Goal: Task Accomplishment & Management: Manage account settings

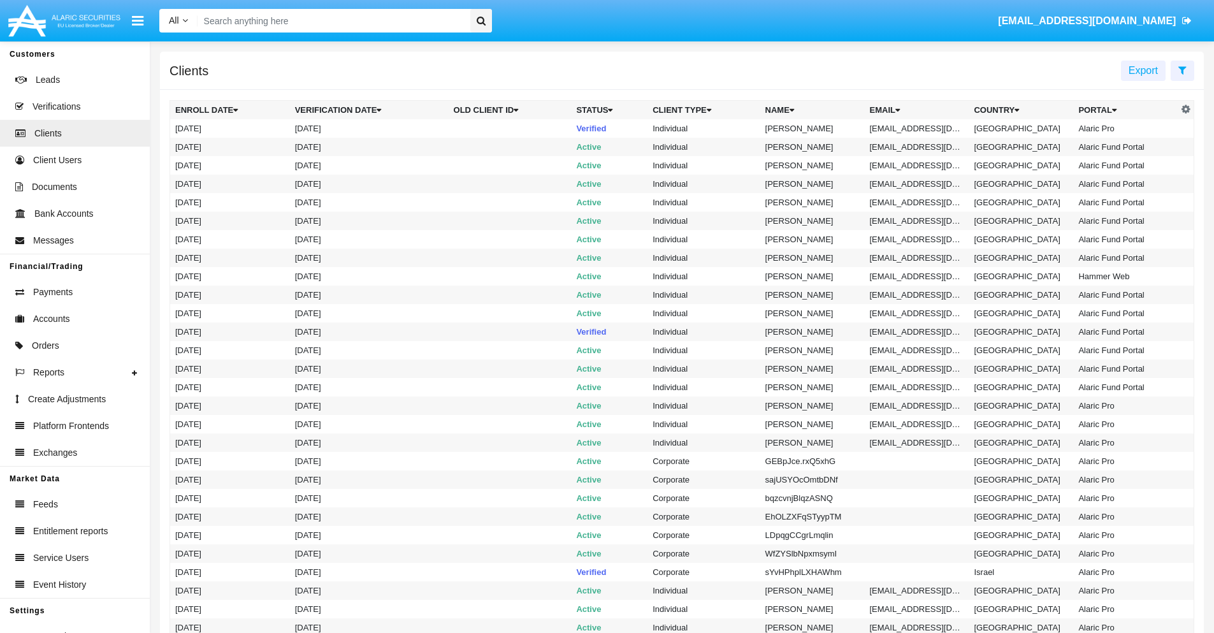
click at [1182, 69] on icon at bounding box center [1182, 70] width 8 height 10
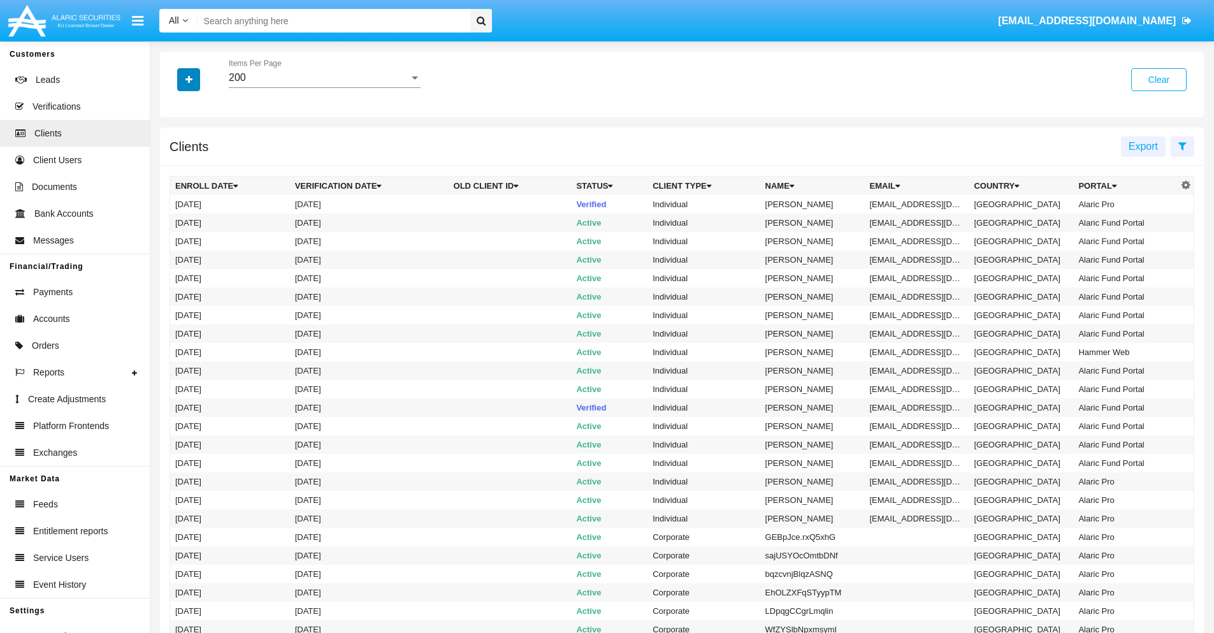
click at [189, 79] on icon "button" at bounding box center [188, 79] width 7 height 9
click at [198, 217] on span "Email" at bounding box center [197, 216] width 25 height 15
click at [175, 222] on input "Email" at bounding box center [175, 222] width 1 height 1
checkbox input "true"
click at [189, 79] on icon "button" at bounding box center [188, 79] width 7 height 9
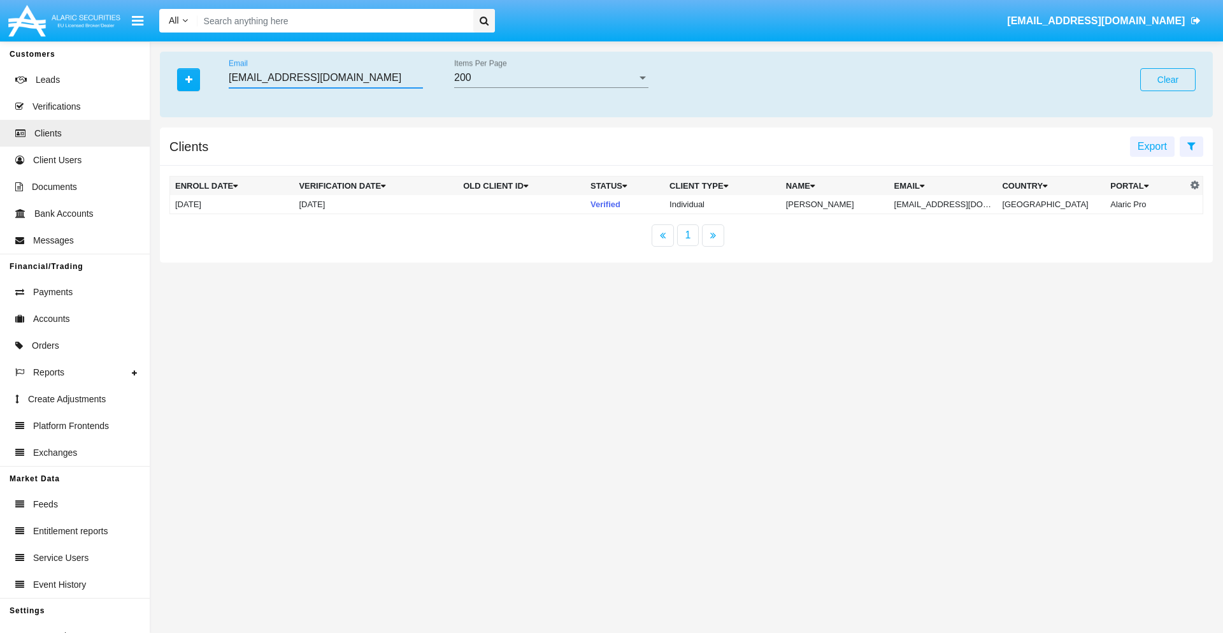
type input "[EMAIL_ADDRESS][DOMAIN_NAME]"
click at [953, 204] on td "[EMAIL_ADDRESS][DOMAIN_NAME]" at bounding box center [944, 204] width 108 height 19
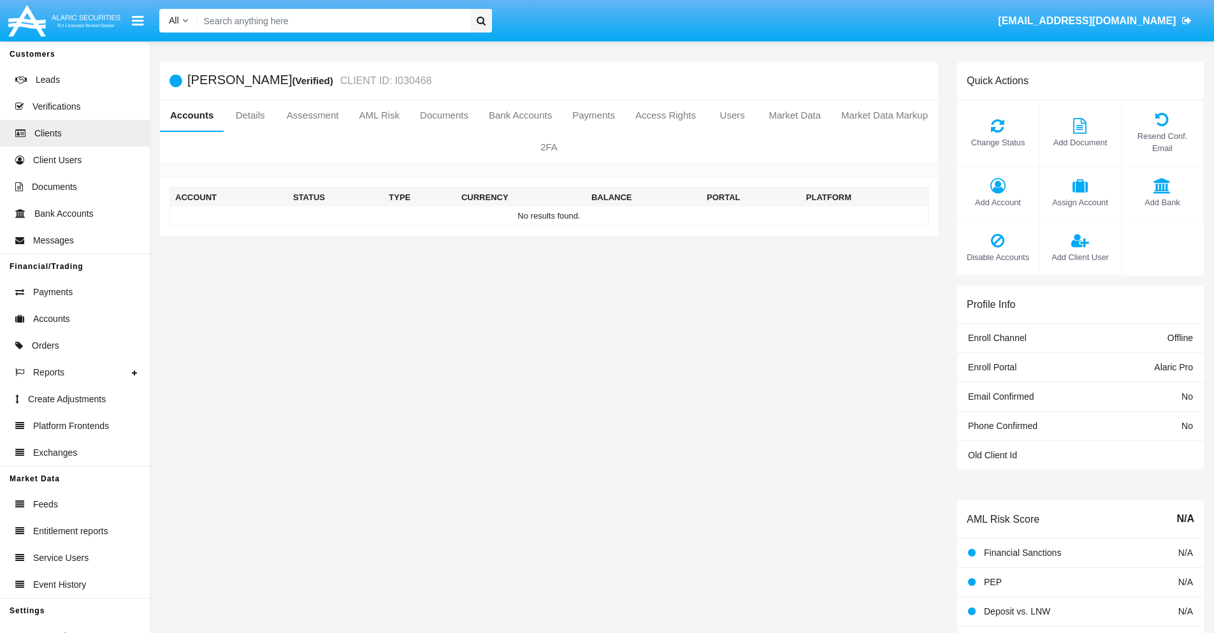
click at [997, 202] on span "Add Account" at bounding box center [997, 202] width 69 height 12
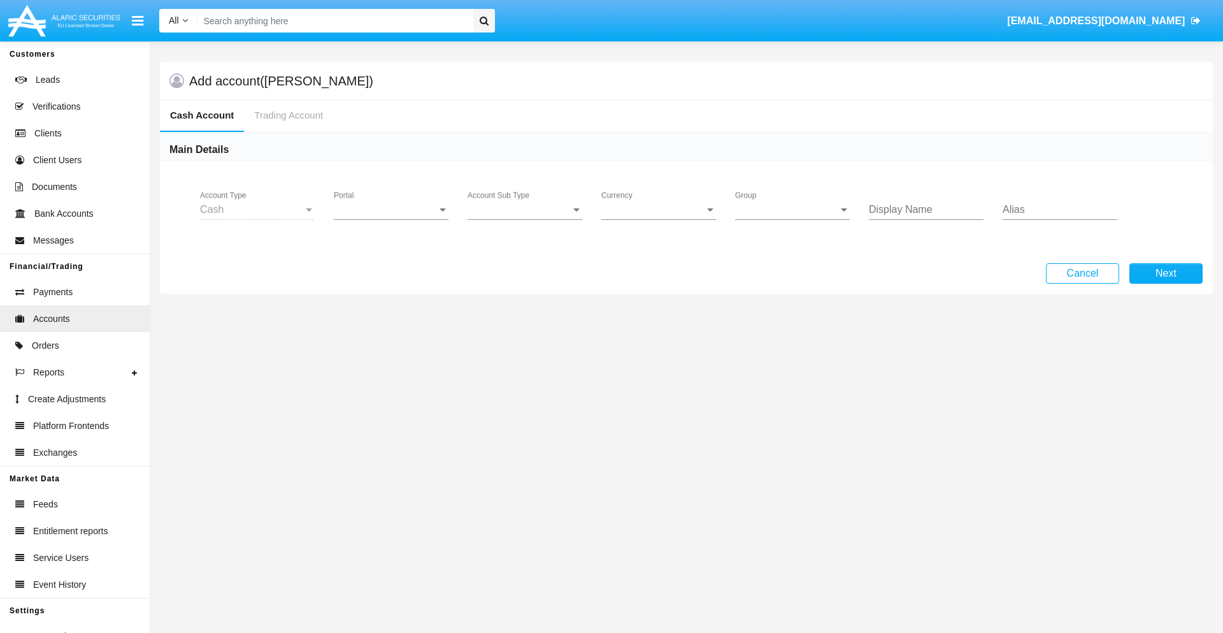
click at [391, 210] on span "Portal" at bounding box center [385, 209] width 103 height 11
click at [393, 219] on span "Alaric Pro" at bounding box center [393, 219] width 118 height 31
click at [525, 210] on span "Account Sub Type" at bounding box center [519, 209] width 103 height 11
click at [525, 219] on span "Trading Cash" at bounding box center [525, 219] width 115 height 31
click at [793, 210] on span "Group" at bounding box center [786, 209] width 103 height 11
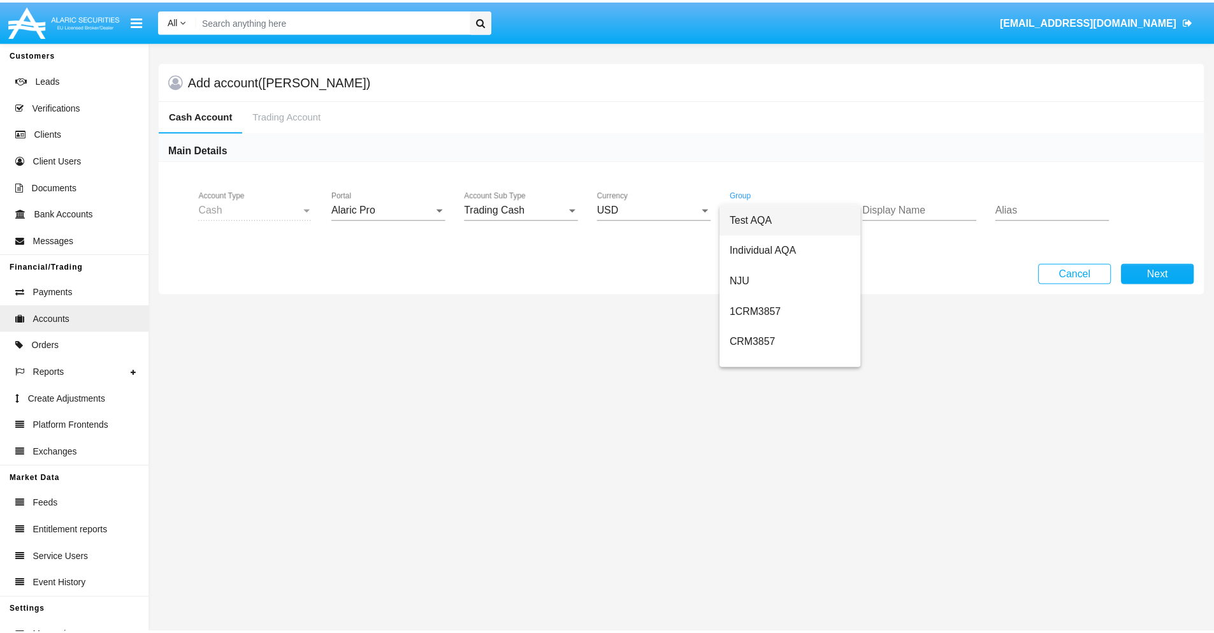
scroll to position [571, 0]
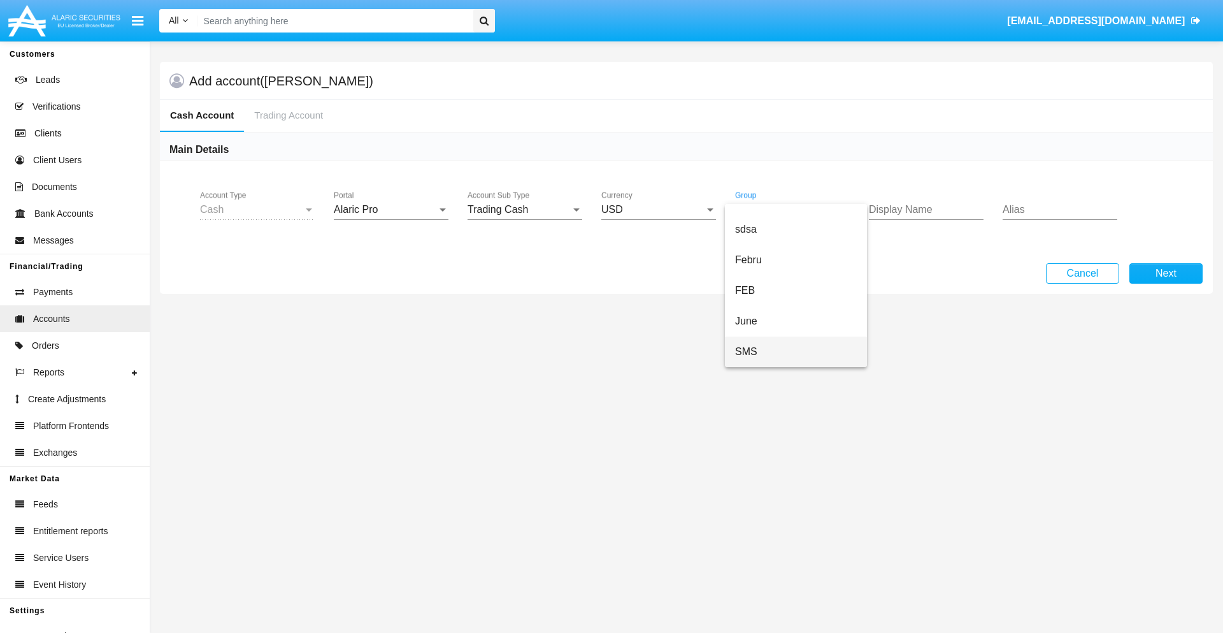
click at [796, 352] on span "SMS" at bounding box center [796, 351] width 122 height 31
type input "olive"
type input "lime"
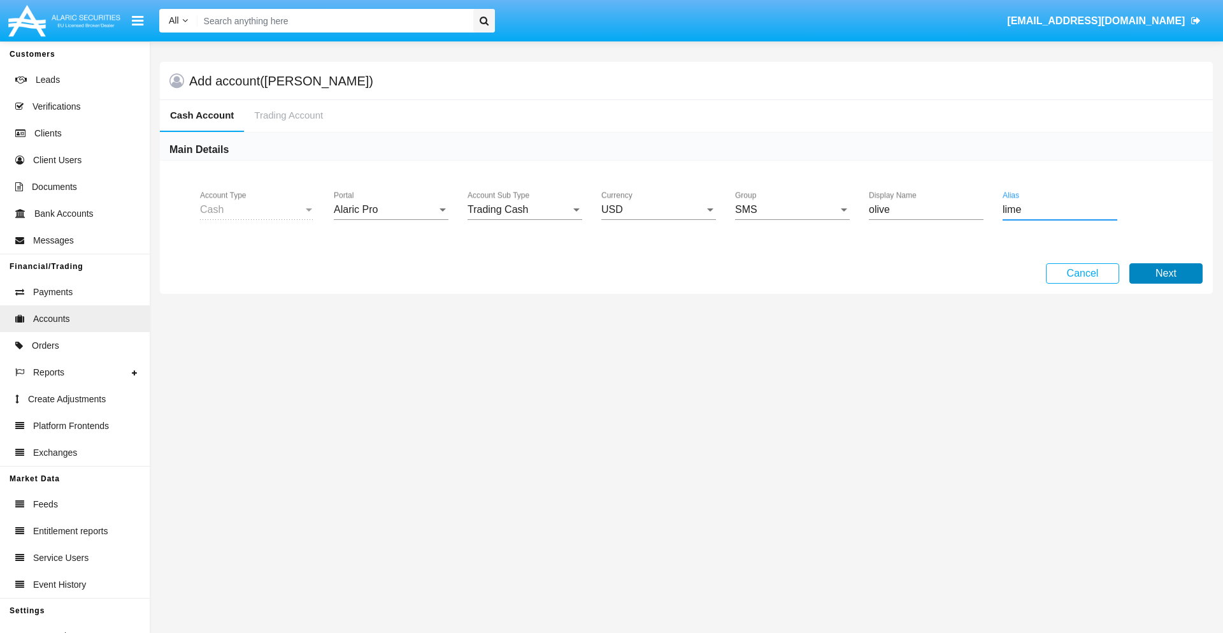
click at [1166, 273] on button "Next" at bounding box center [1166, 273] width 73 height 20
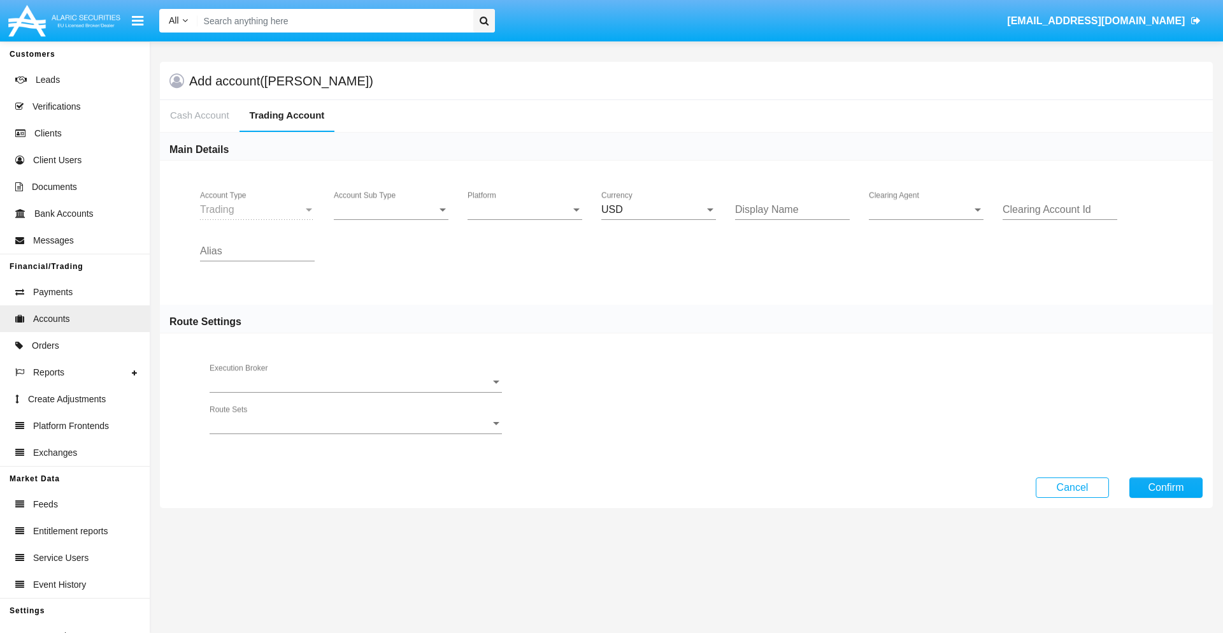
click at [391, 210] on span "Account Sub Type" at bounding box center [385, 209] width 103 height 11
click at [391, 219] on span "Trading" at bounding box center [391, 219] width 115 height 31
click at [525, 210] on span "Platform" at bounding box center [519, 209] width 103 height 11
click at [525, 219] on span "Hammer Lite" at bounding box center [515, 219] width 94 height 31
click at [927, 210] on span "Clearing Agent" at bounding box center [920, 209] width 103 height 11
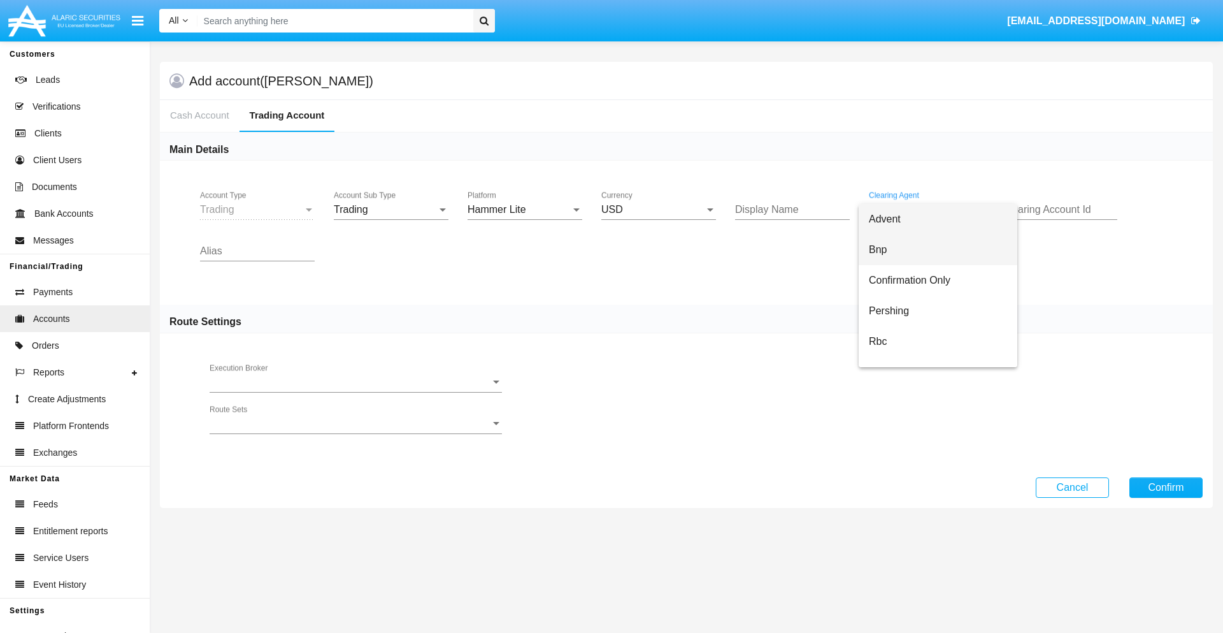
click at [938, 250] on span "Bnp" at bounding box center [938, 249] width 138 height 31
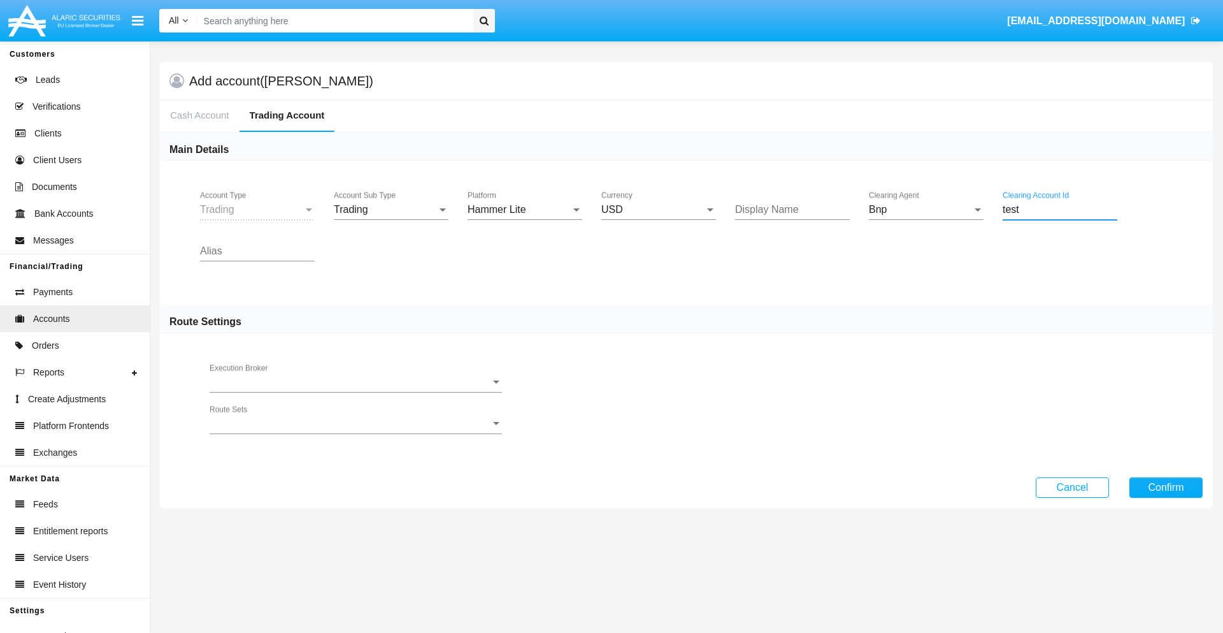
type input "test"
type input "azure"
type input "tan"
click at [1166, 487] on button "Confirm" at bounding box center [1166, 487] width 73 height 20
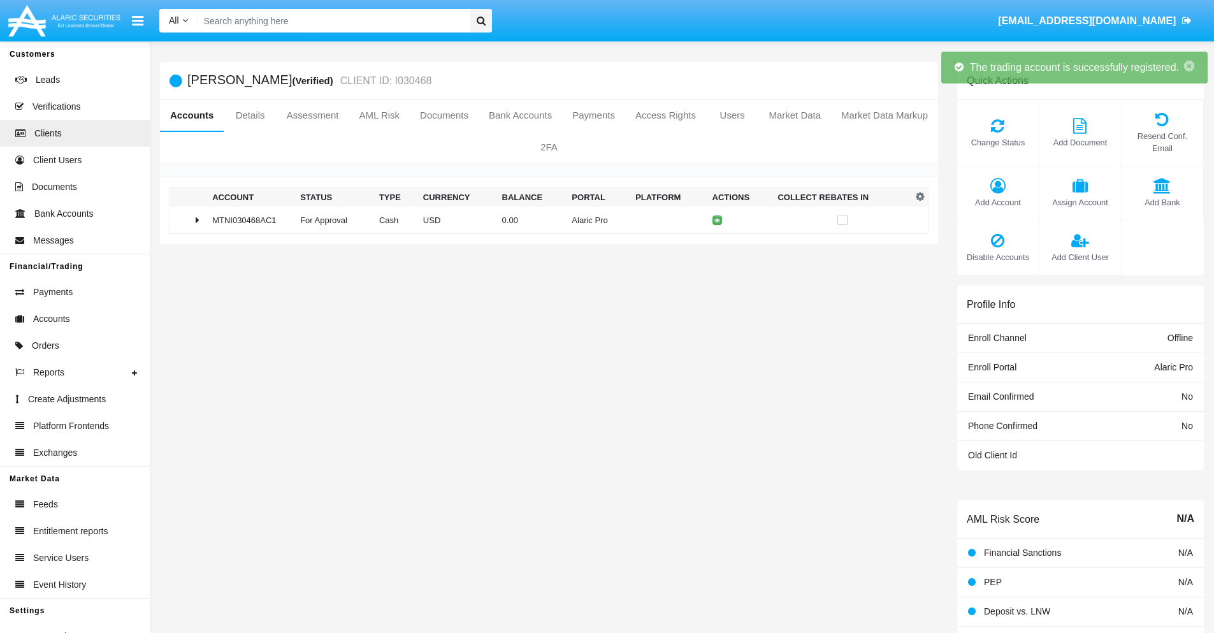
click at [544, 220] on td "0.00" at bounding box center [532, 219] width 70 height 27
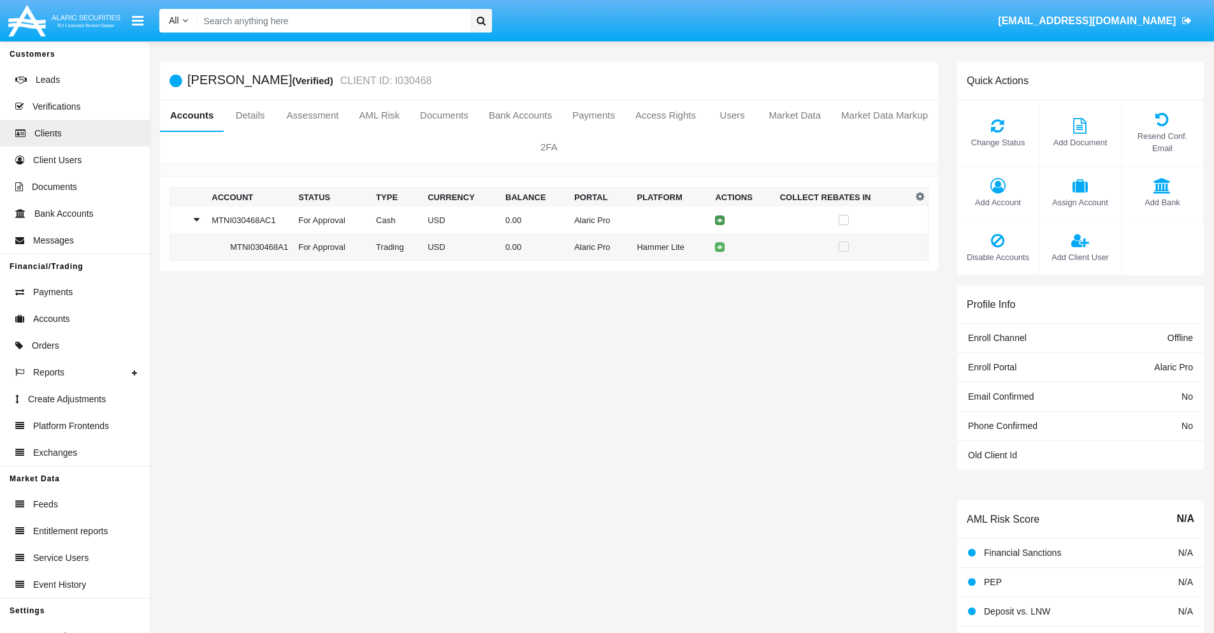
click at [717, 220] on icon at bounding box center [720, 220] width 6 height 6
click at [544, 220] on td "0.00" at bounding box center [532, 219] width 70 height 27
click at [717, 247] on icon at bounding box center [720, 247] width 6 height 6
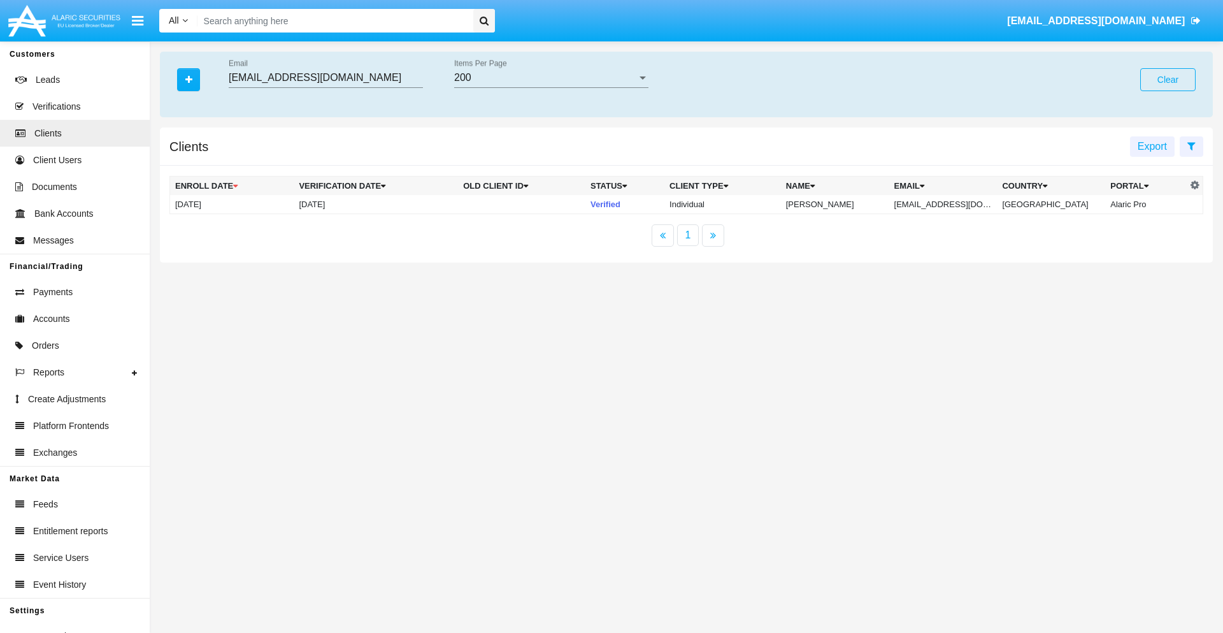
click at [1168, 80] on button "Clear" at bounding box center [1168, 79] width 55 height 23
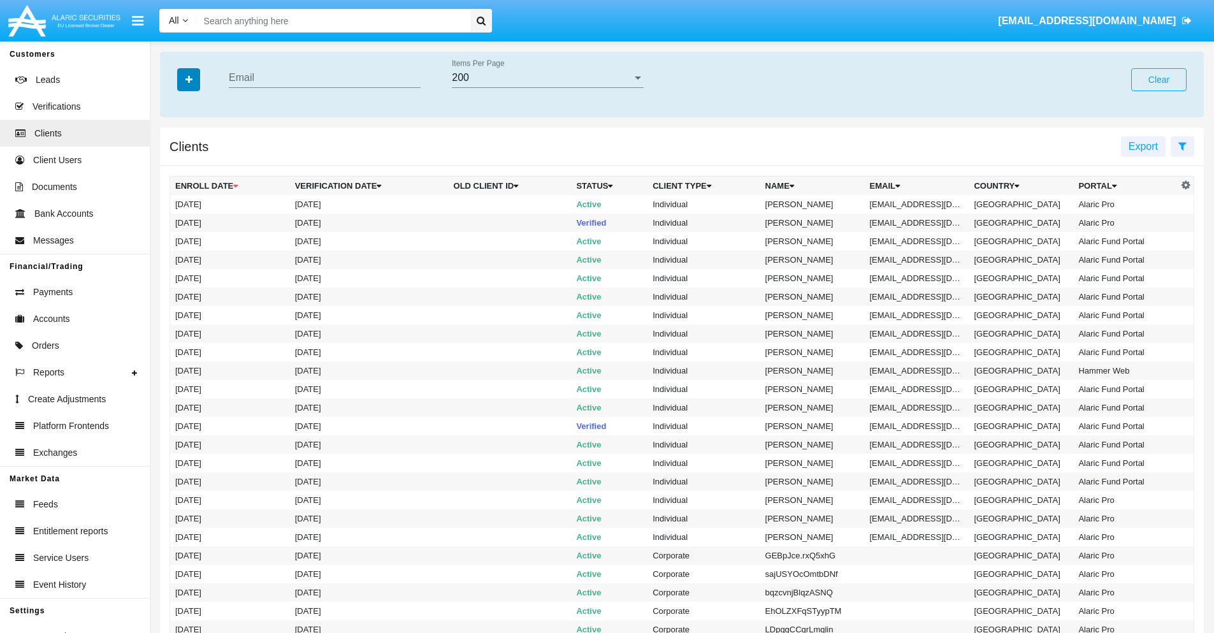
click at [189, 79] on icon "button" at bounding box center [188, 79] width 7 height 9
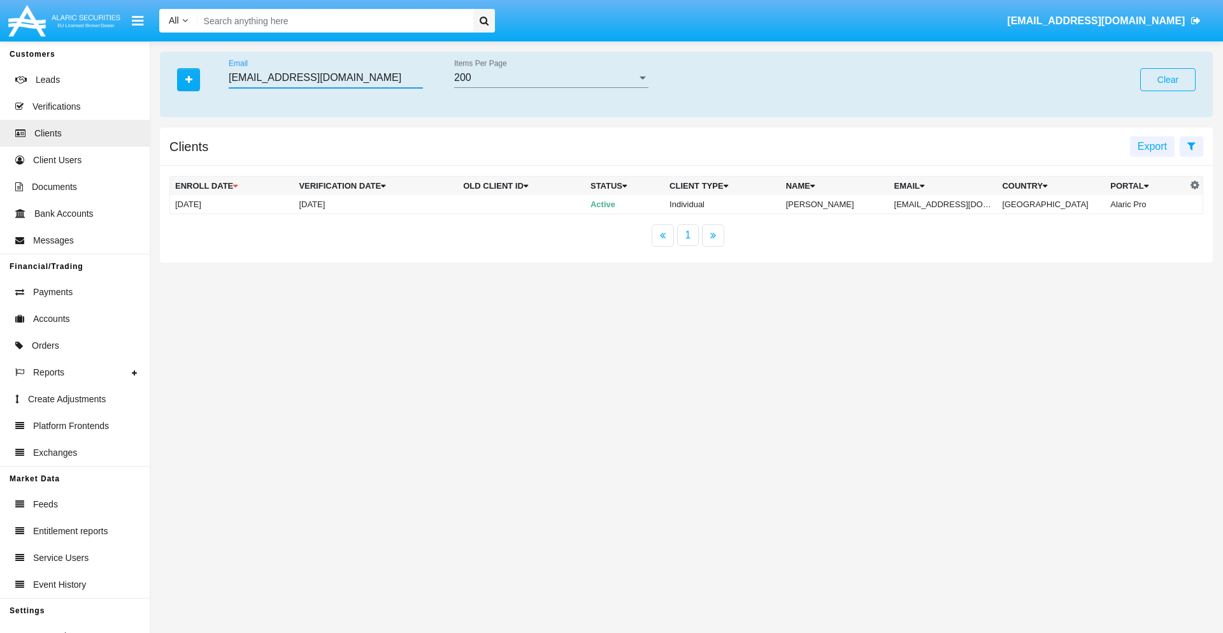
type input "63@g-o0.int"
click at [955, 204] on td "63@g-o0.int" at bounding box center [944, 204] width 108 height 19
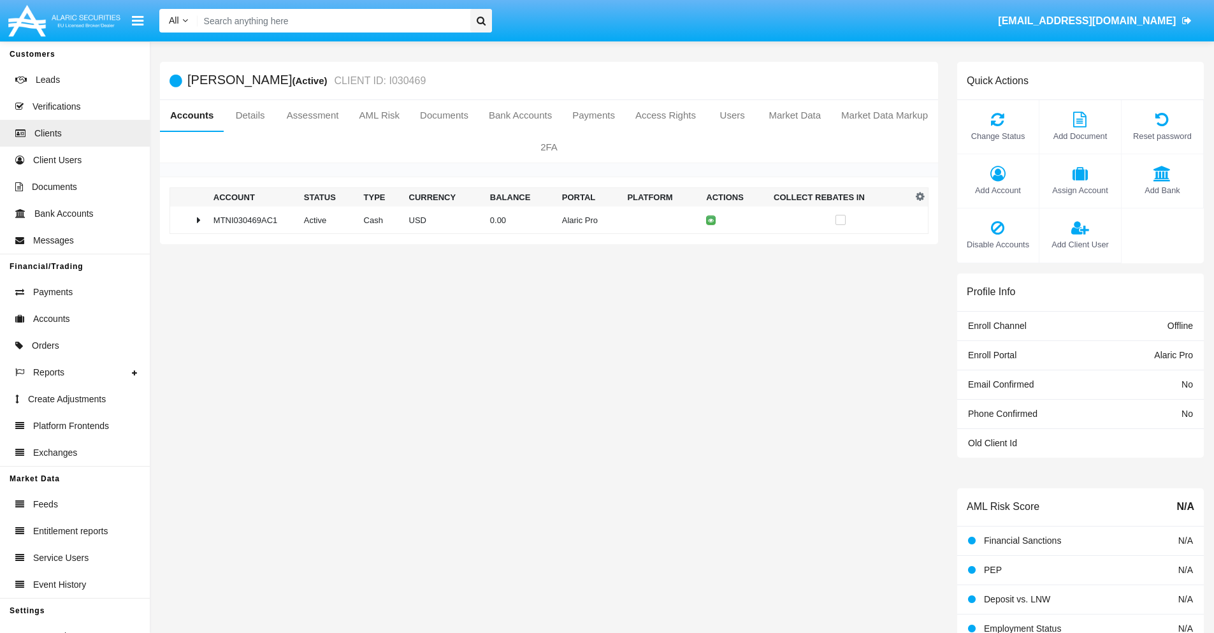
click at [997, 190] on span "Add Account" at bounding box center [997, 190] width 69 height 12
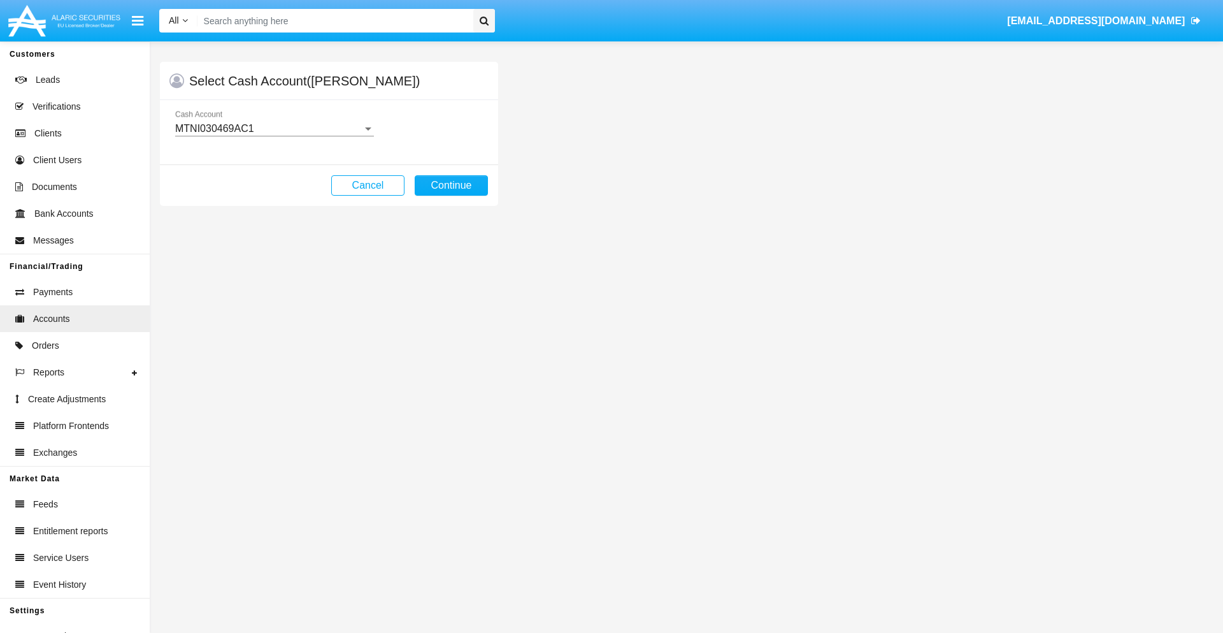
click at [274, 129] on div "MTNI030469AC1" at bounding box center [268, 128] width 187 height 11
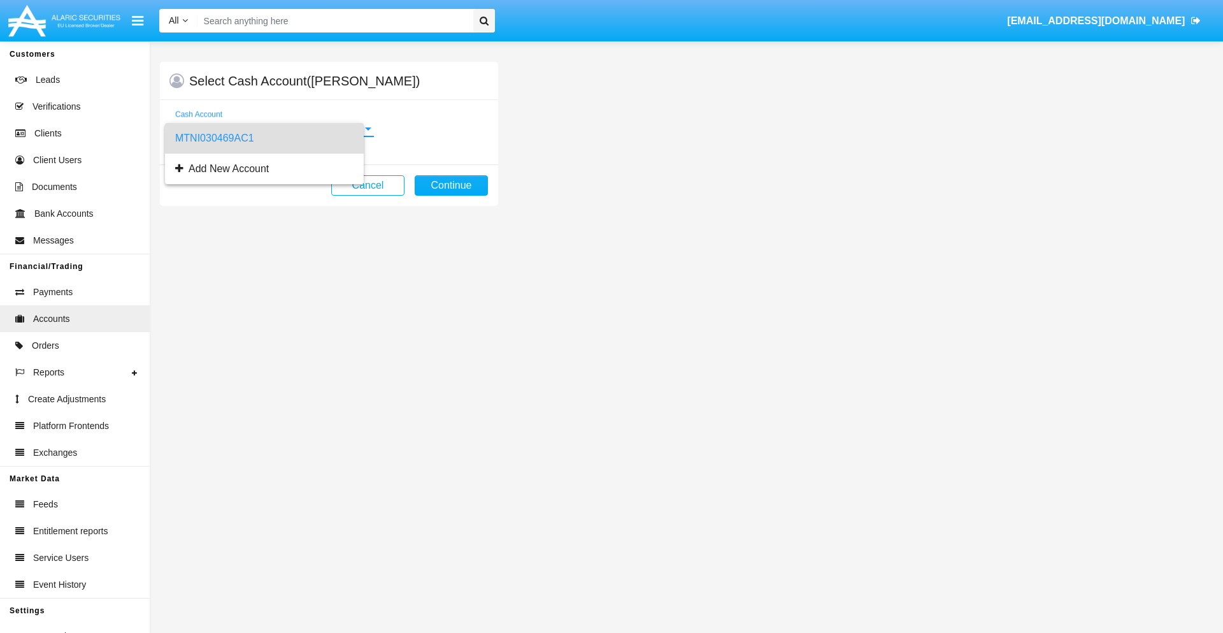
click at [274, 138] on span "MTNI030469AC1" at bounding box center [264, 138] width 178 height 31
click at [451, 185] on button "Continue" at bounding box center [451, 185] width 73 height 20
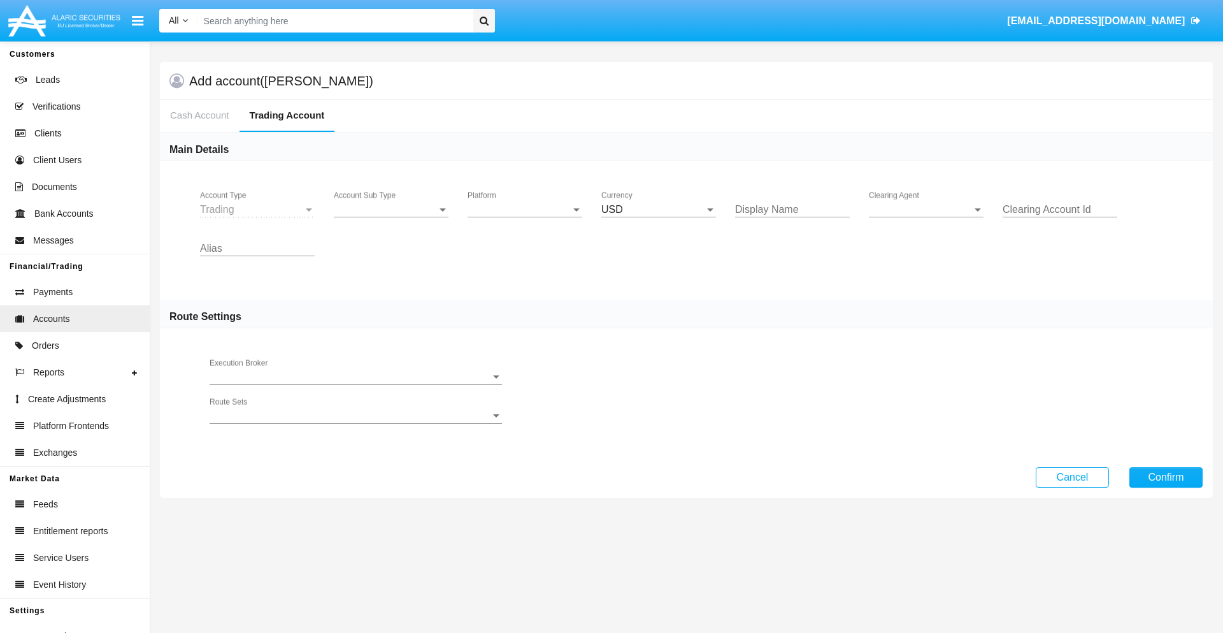
click at [391, 210] on span "Account Sub Type" at bounding box center [385, 209] width 103 height 11
click at [391, 219] on span "Trading" at bounding box center [391, 219] width 115 height 31
click at [525, 210] on span "Platform" at bounding box center [519, 209] width 103 height 11
click at [525, 219] on span "Hammer Lite" at bounding box center [525, 219] width 115 height 31
click at [927, 210] on span "Clearing Agent" at bounding box center [920, 209] width 103 height 11
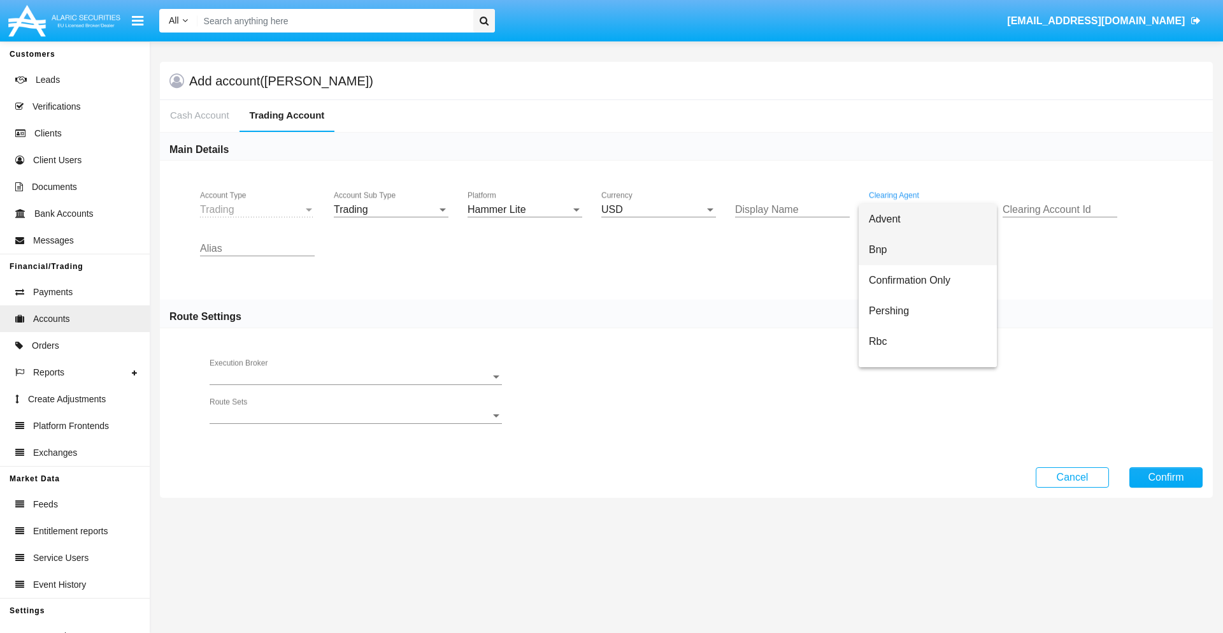
click at [938, 250] on span "Bnp" at bounding box center [928, 249] width 118 height 31
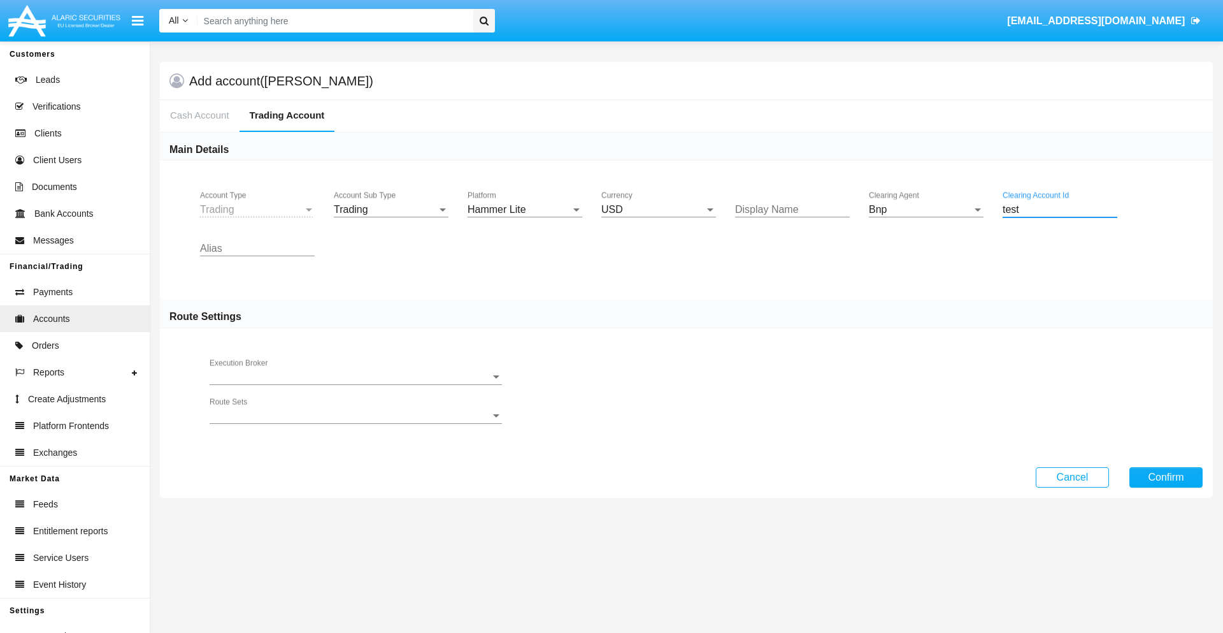
type input "test"
type input "azure"
type input "salmon"
click at [1166, 477] on button "Confirm" at bounding box center [1166, 477] width 73 height 20
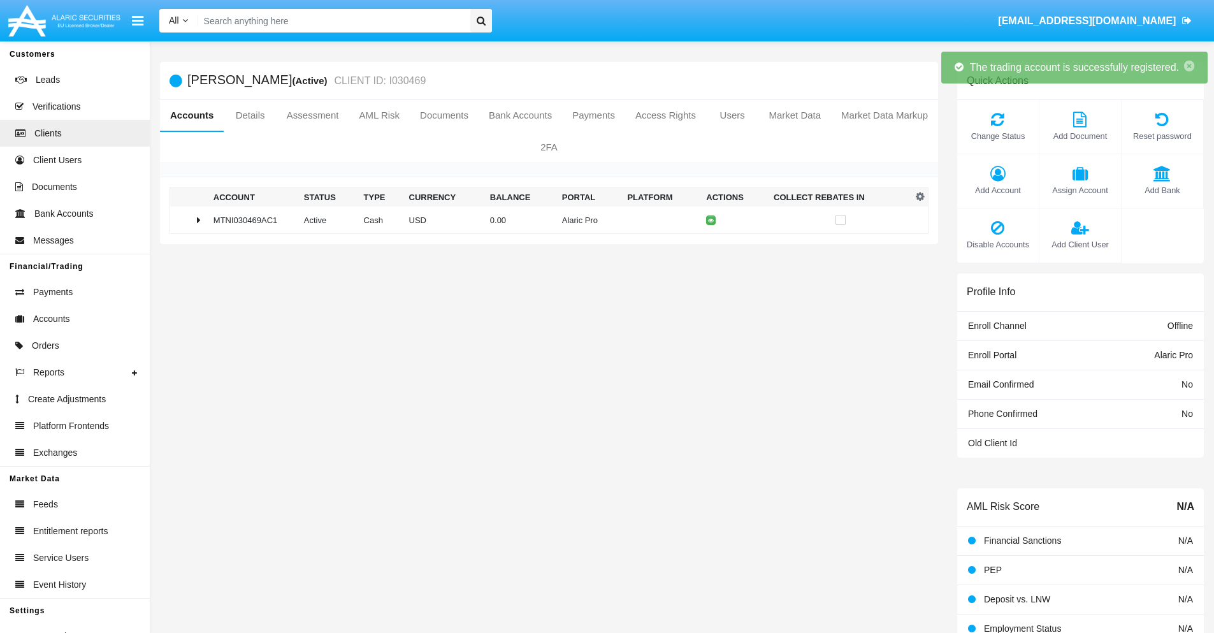
click at [544, 220] on td "0.00" at bounding box center [521, 219] width 72 height 27
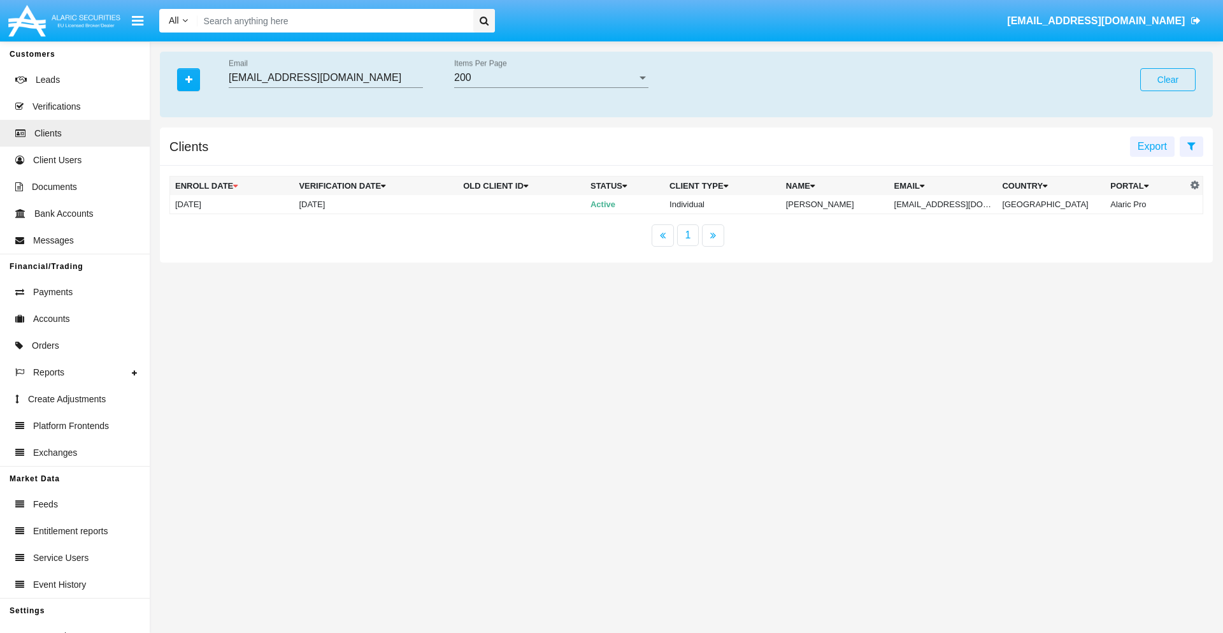
click at [1168, 80] on button "Clear" at bounding box center [1168, 79] width 55 height 23
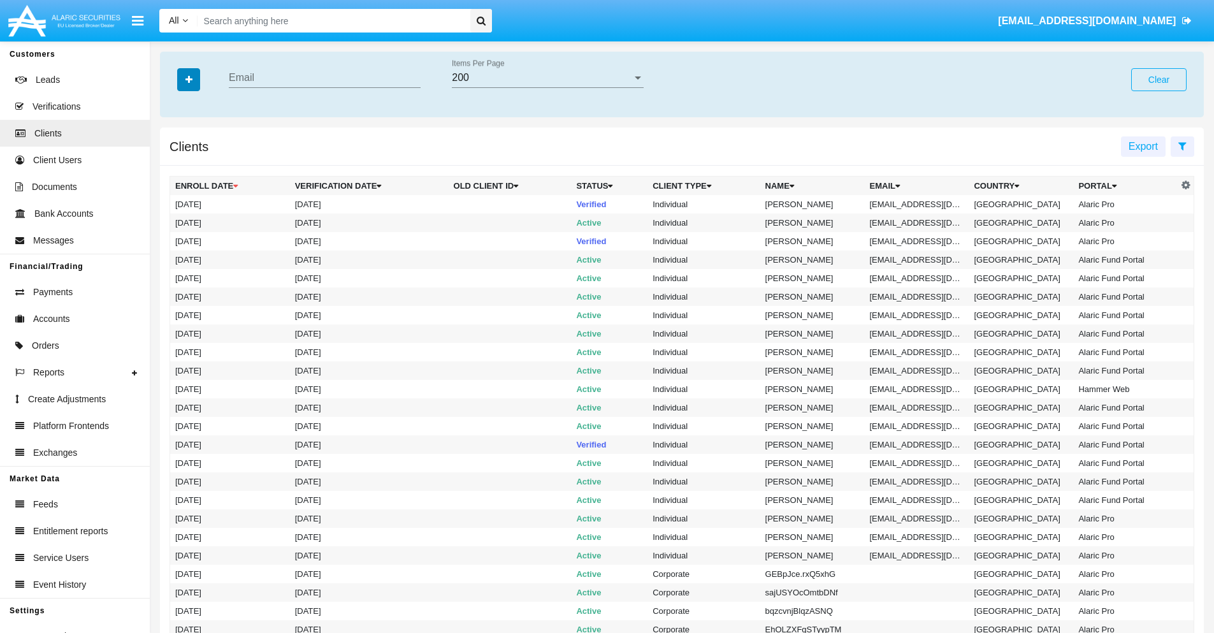
click at [189, 79] on icon "button" at bounding box center [188, 79] width 7 height 9
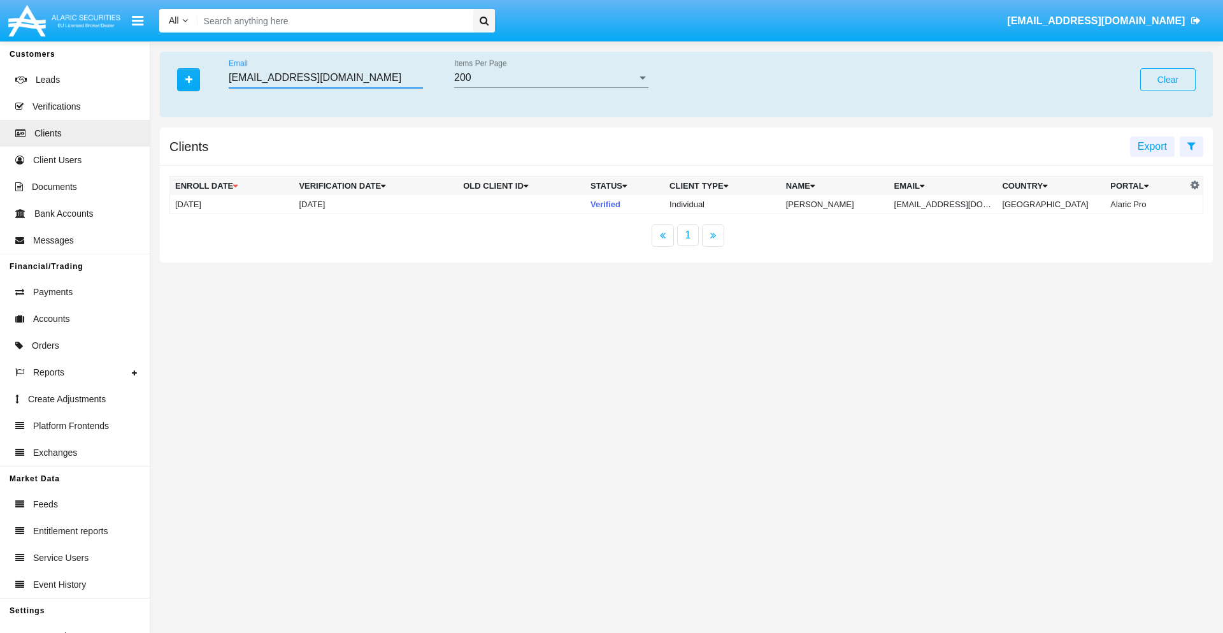
type input "jxspo-q2i@vj1mgr9lbb74j.gov"
click at [953, 204] on td "jxspo-q2i@vj1mgr9lbb74j.gov" at bounding box center [944, 204] width 108 height 19
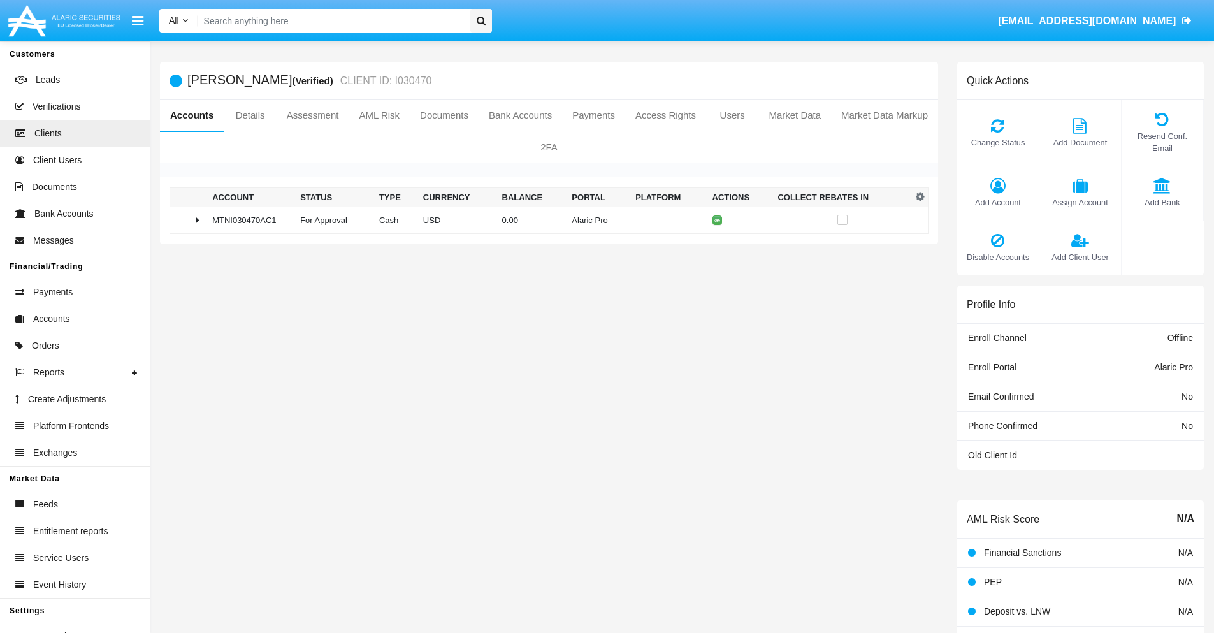
click at [997, 142] on span "Change Status" at bounding box center [997, 142] width 69 height 12
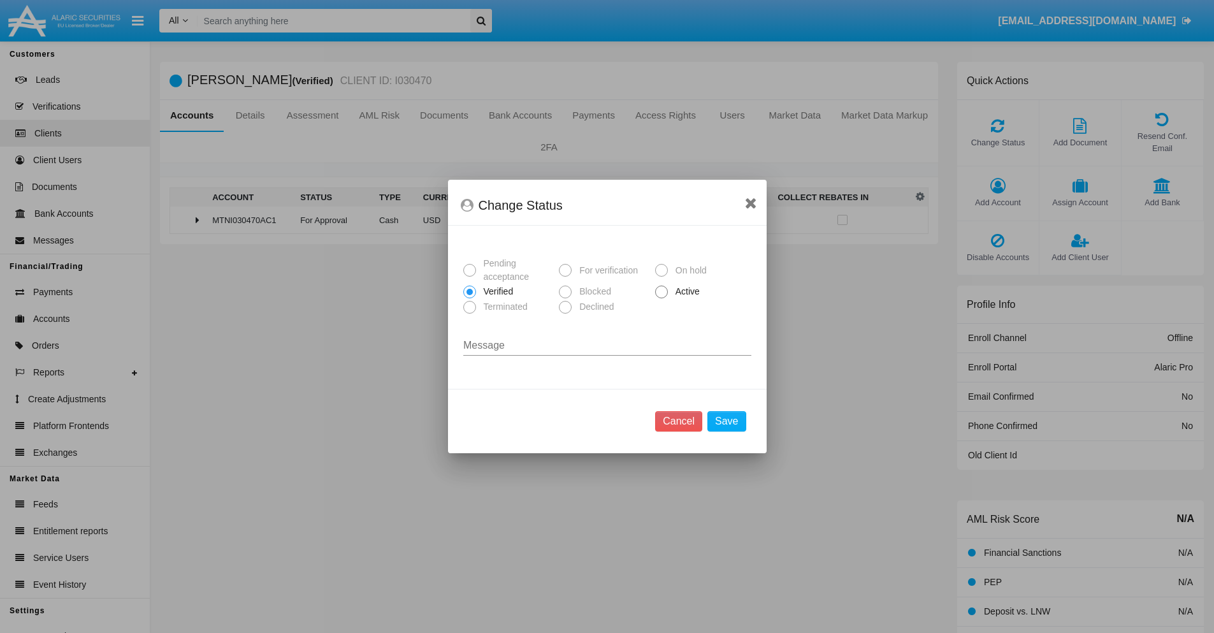
click at [685, 291] on span "Active" at bounding box center [685, 291] width 35 height 13
click at [661, 298] on input "Active" at bounding box center [661, 298] width 1 height 1
radio input "true"
click at [726, 421] on button "Save" at bounding box center [726, 421] width 38 height 20
